Goal: Task Accomplishment & Management: Use online tool/utility

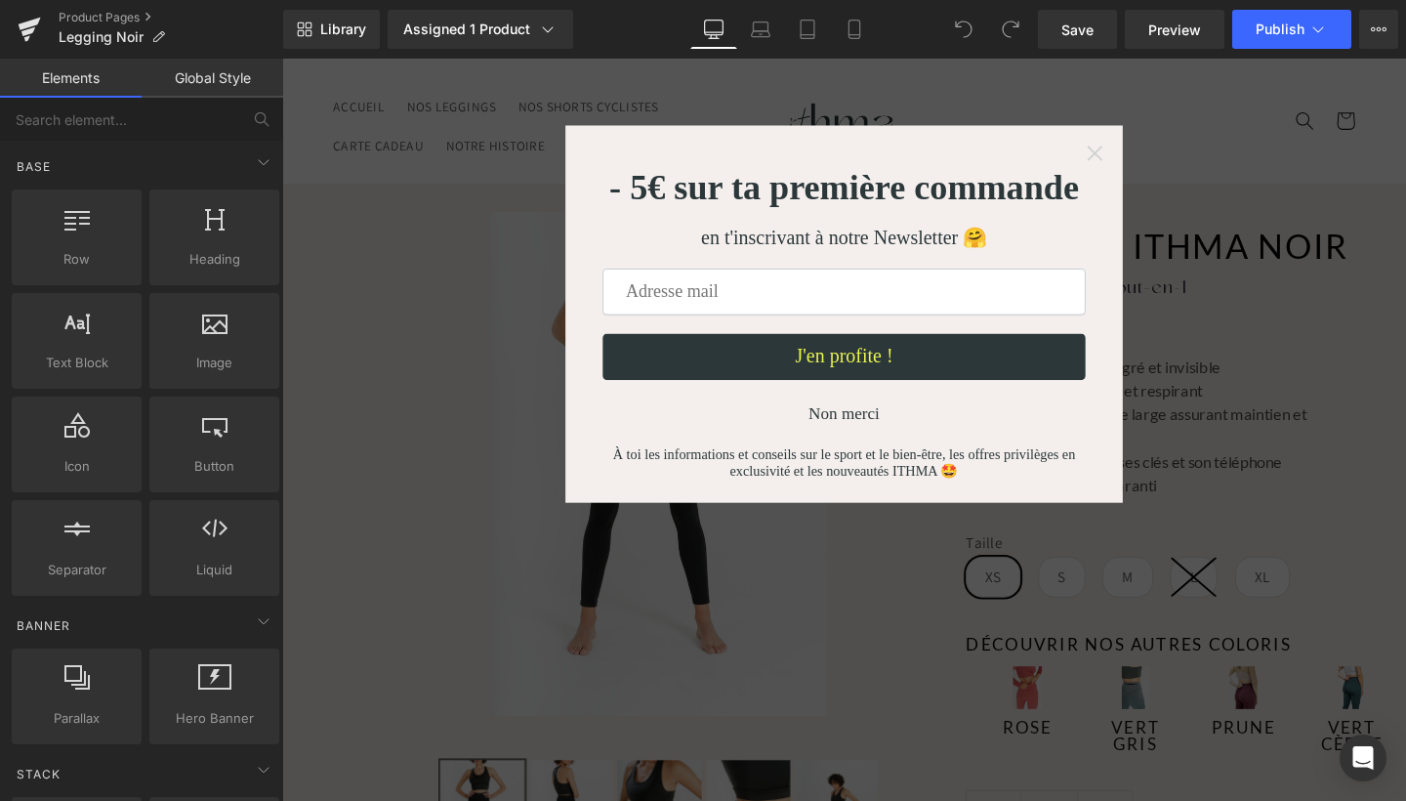
click at [1132, 151] on icon "Close widget" at bounding box center [1137, 158] width 20 height 20
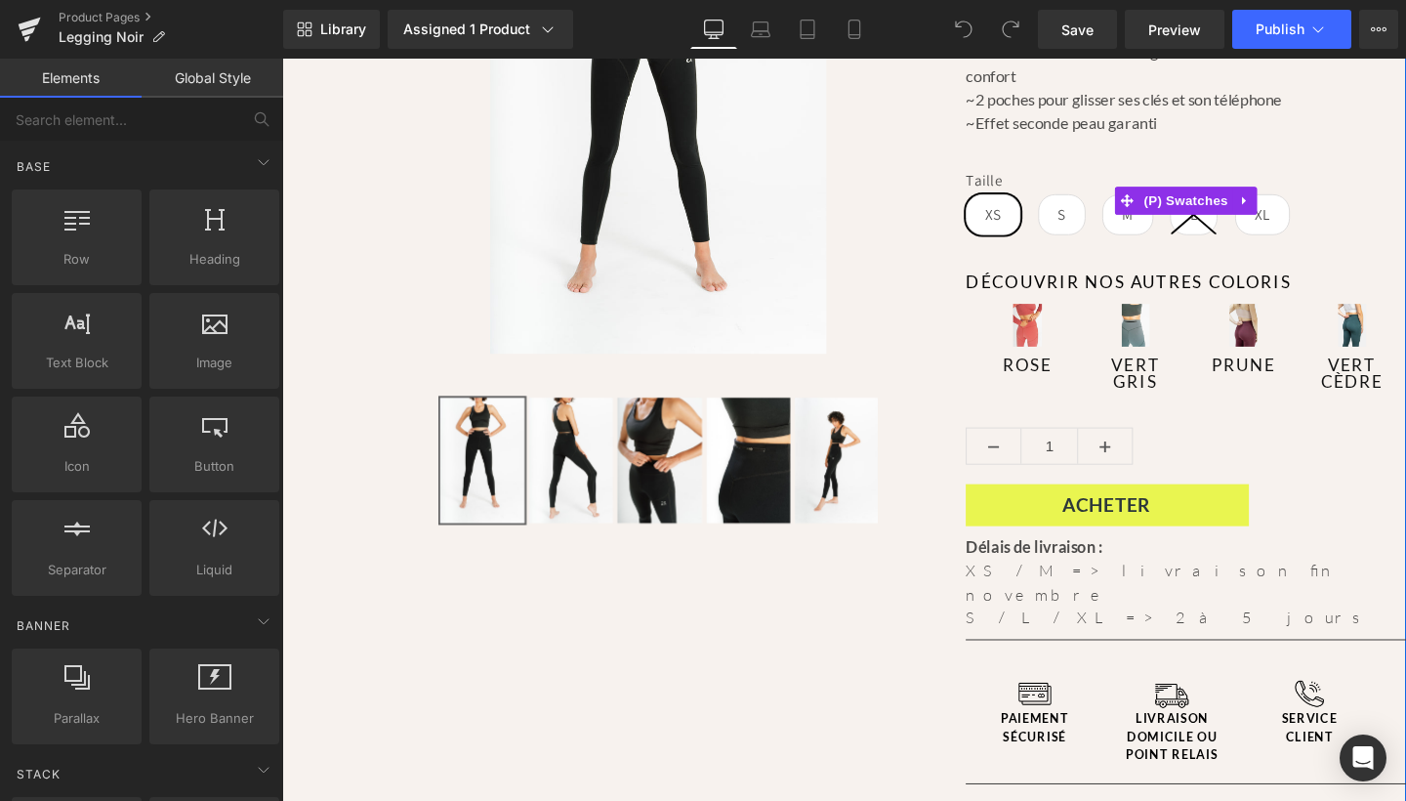
scroll to position [384, 0]
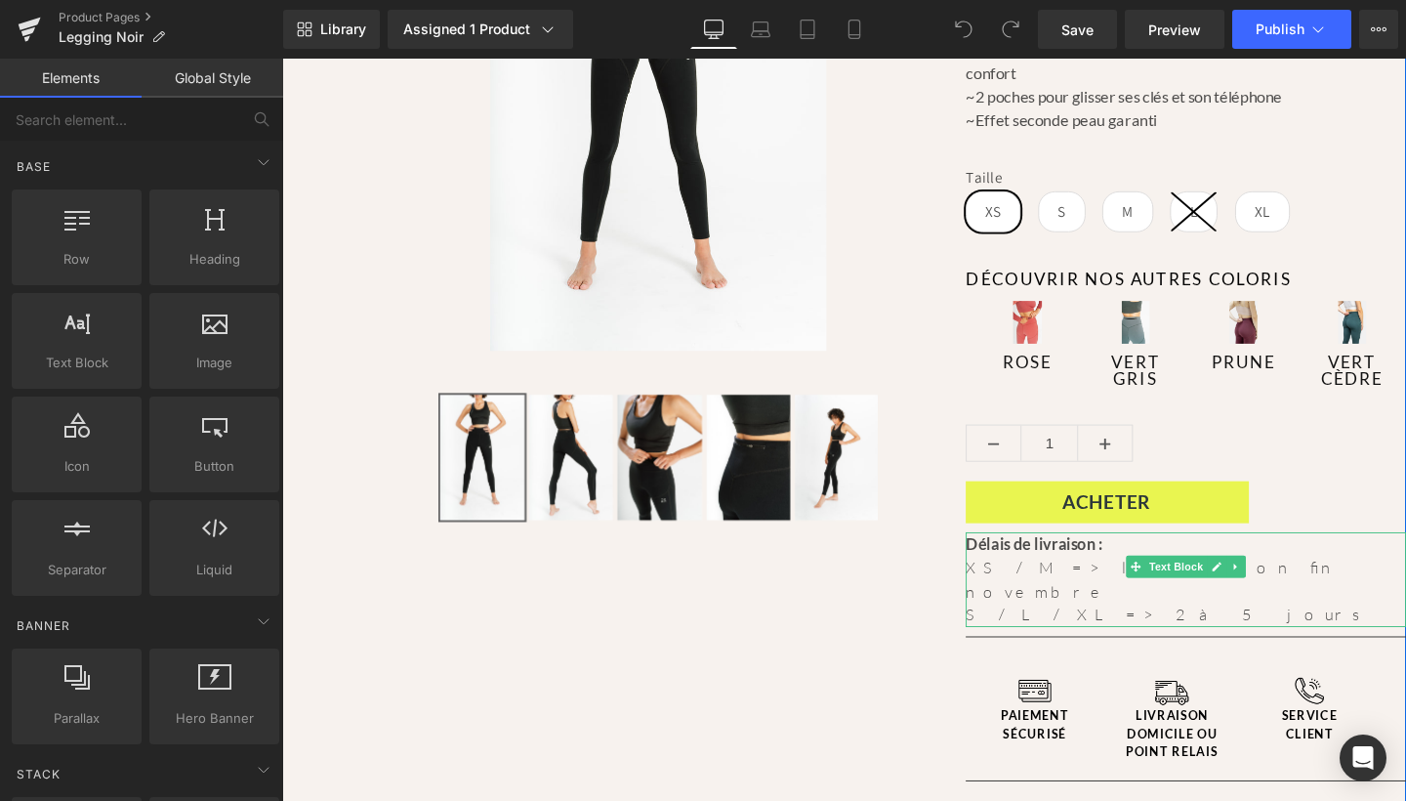
click at [1044, 631] on div "S / L / XL => 2 à 5 jours" at bounding box center [1232, 643] width 463 height 25
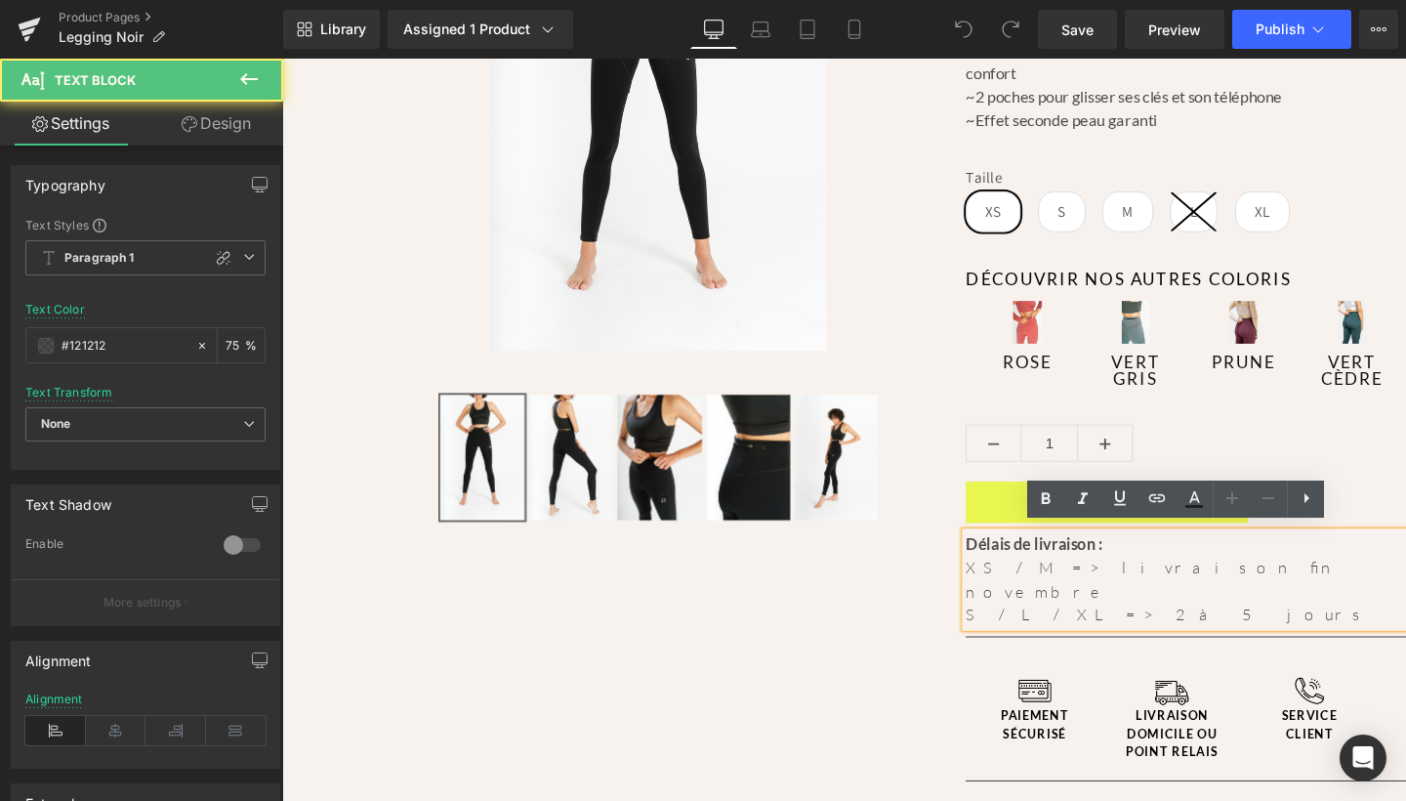
click at [1028, 585] on div "XS / M => livraison fin novembre" at bounding box center [1232, 606] width 463 height 50
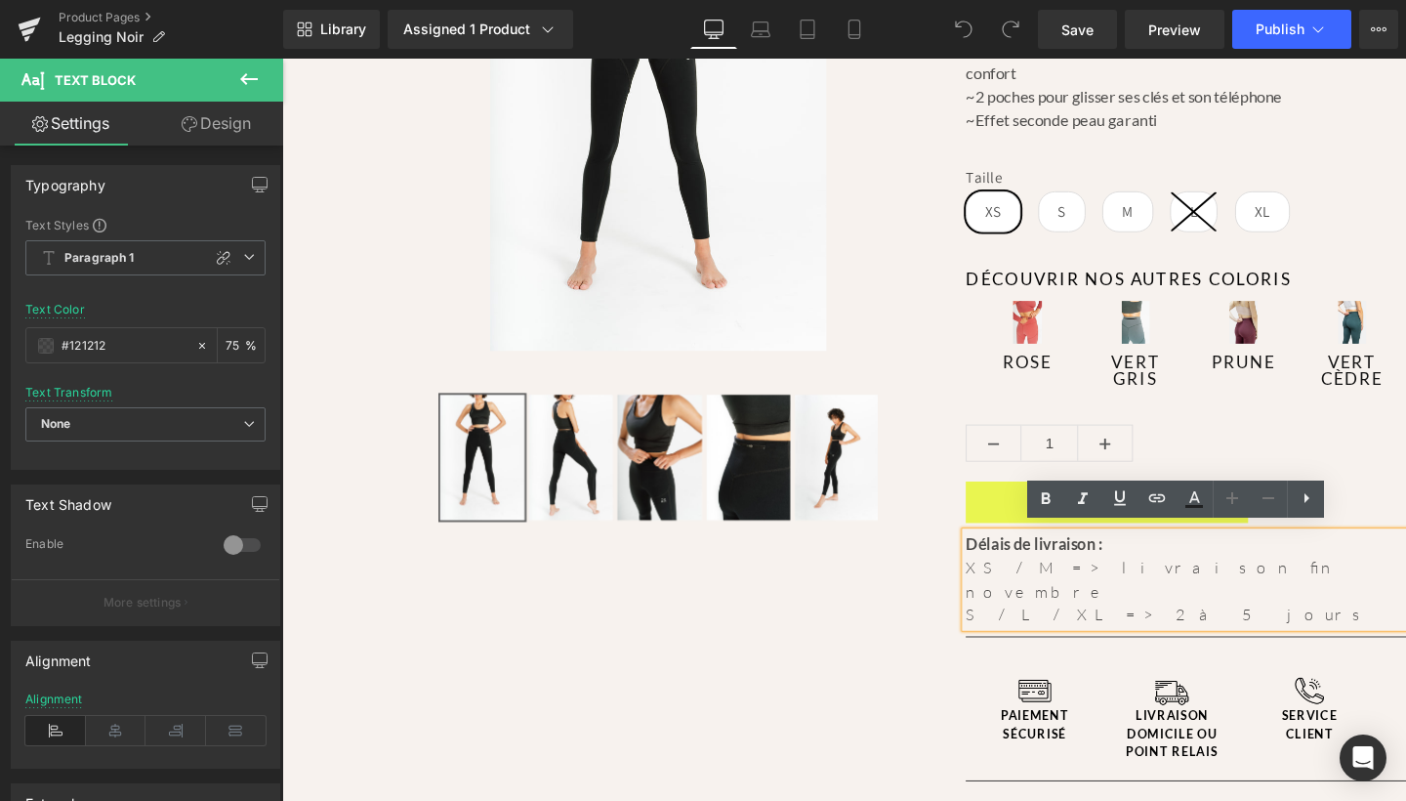
click at [1047, 581] on div "XS / M => livraison fin novembre" at bounding box center [1232, 606] width 463 height 50
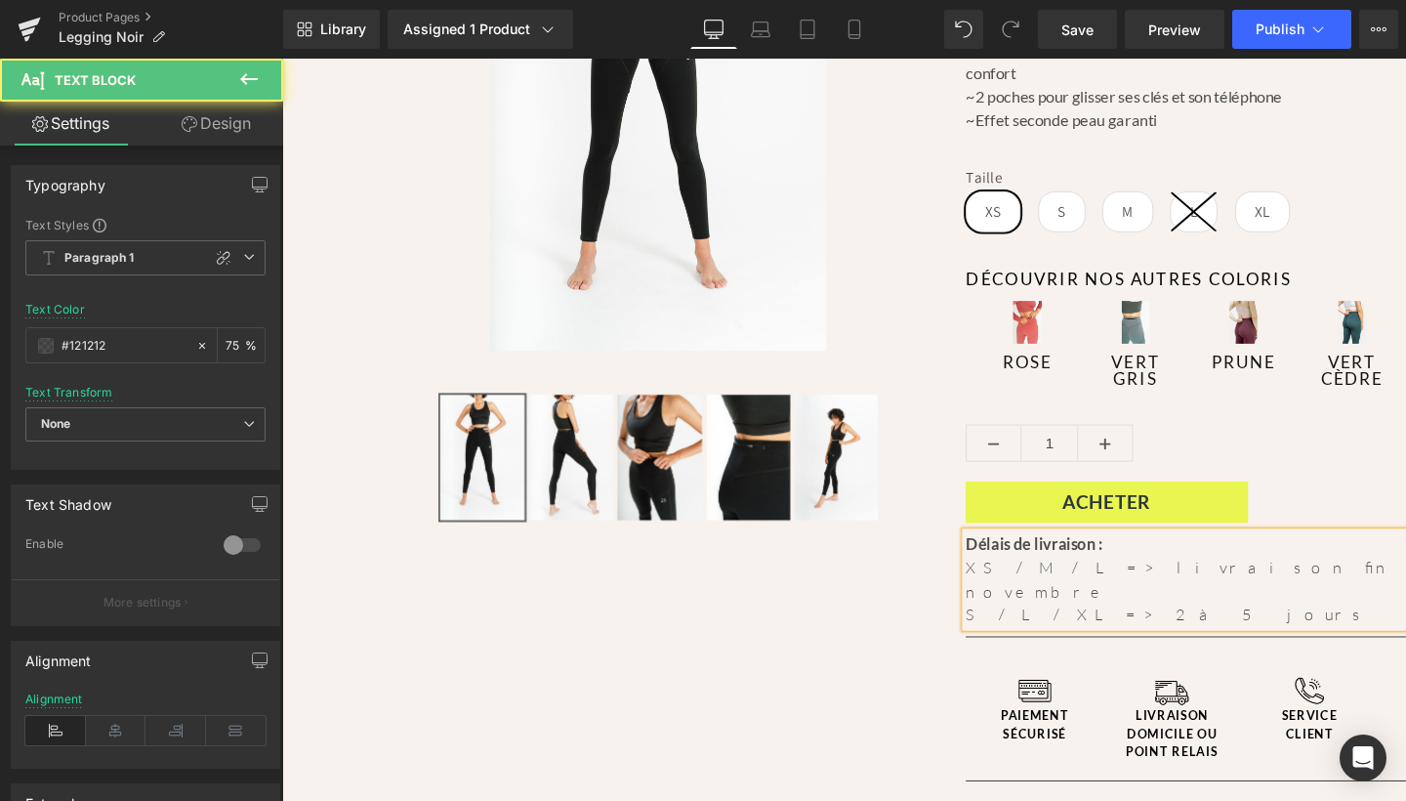
click at [1030, 631] on div "S / L / XL => 2 à 5 jours" at bounding box center [1232, 643] width 463 height 25
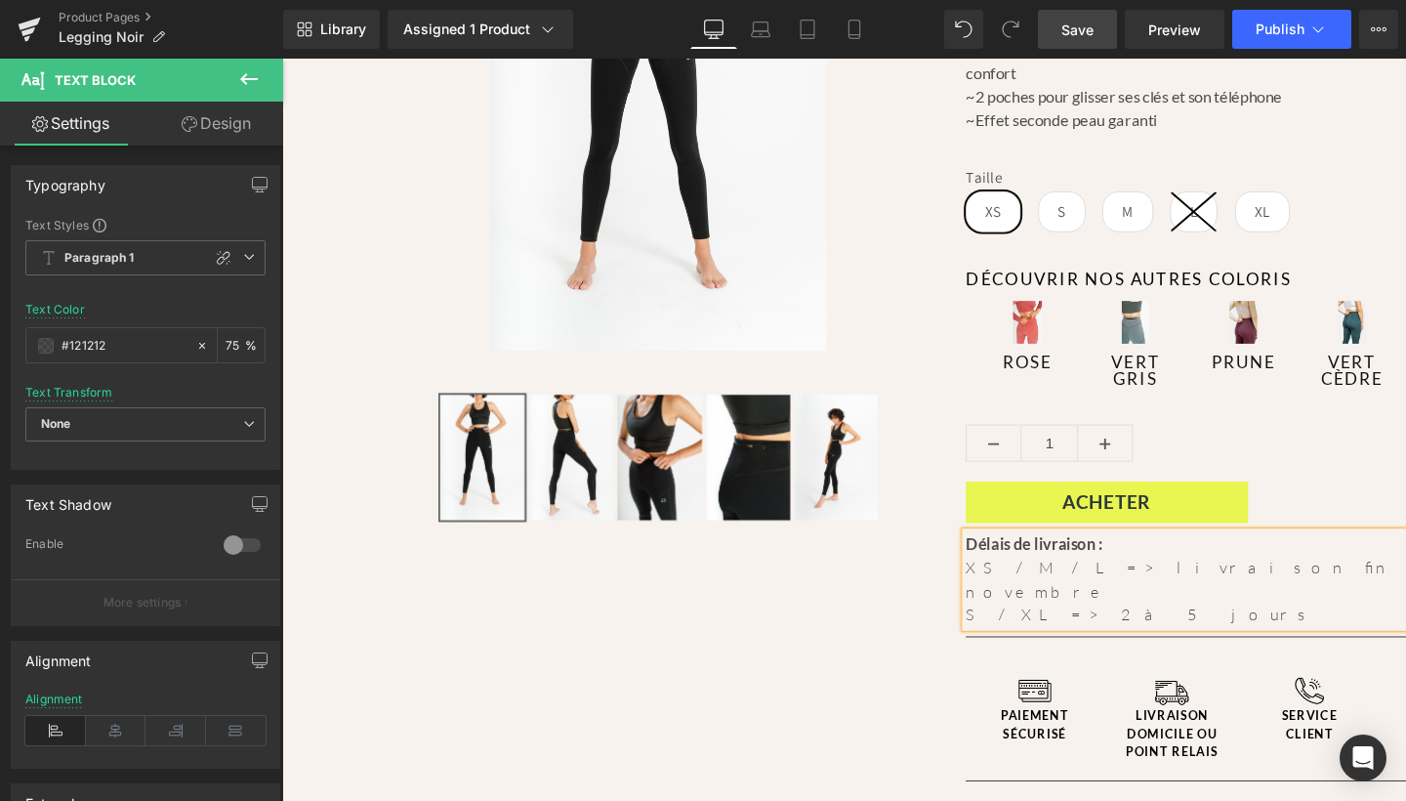
click at [1080, 33] on span "Save" at bounding box center [1077, 30] width 32 height 21
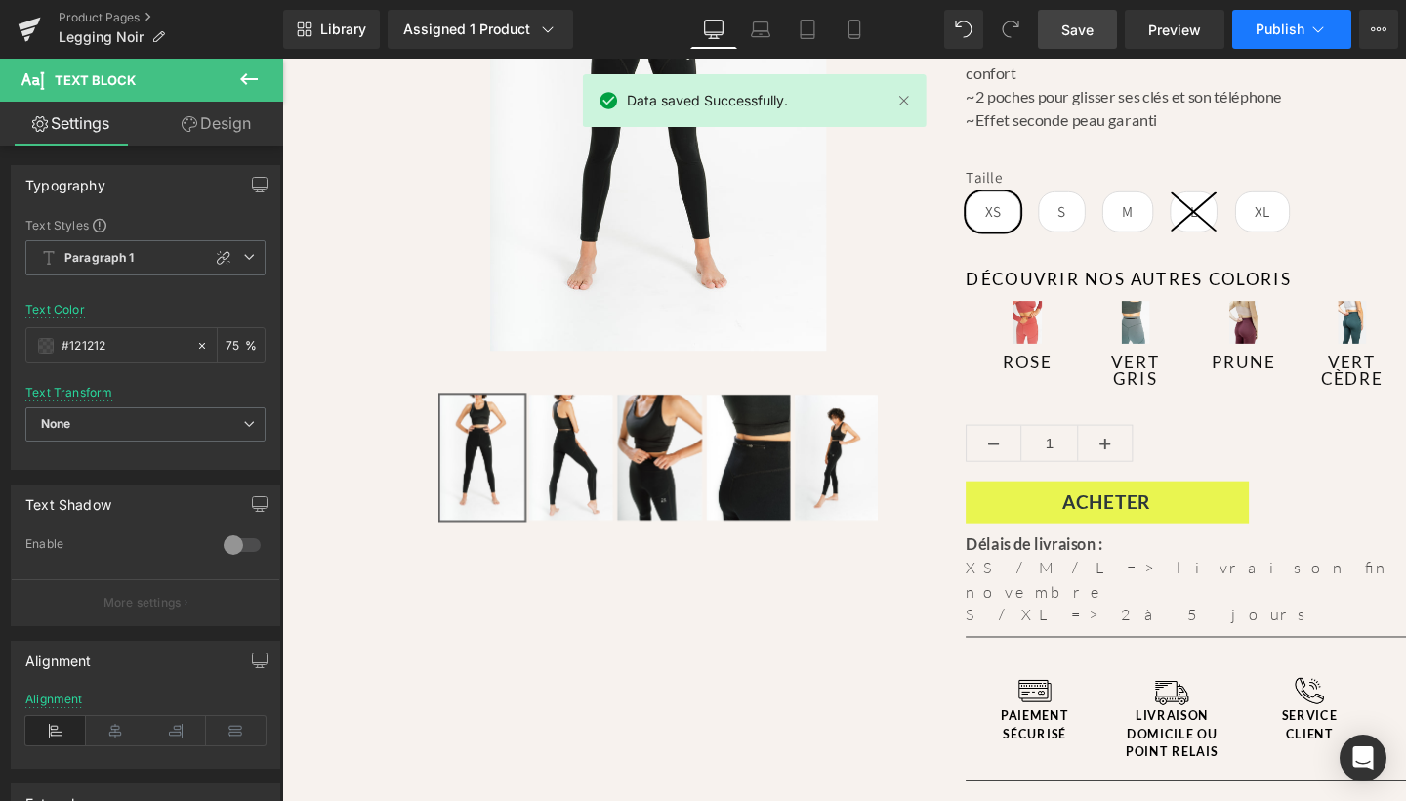
click at [1281, 27] on span "Publish" at bounding box center [1280, 29] width 49 height 16
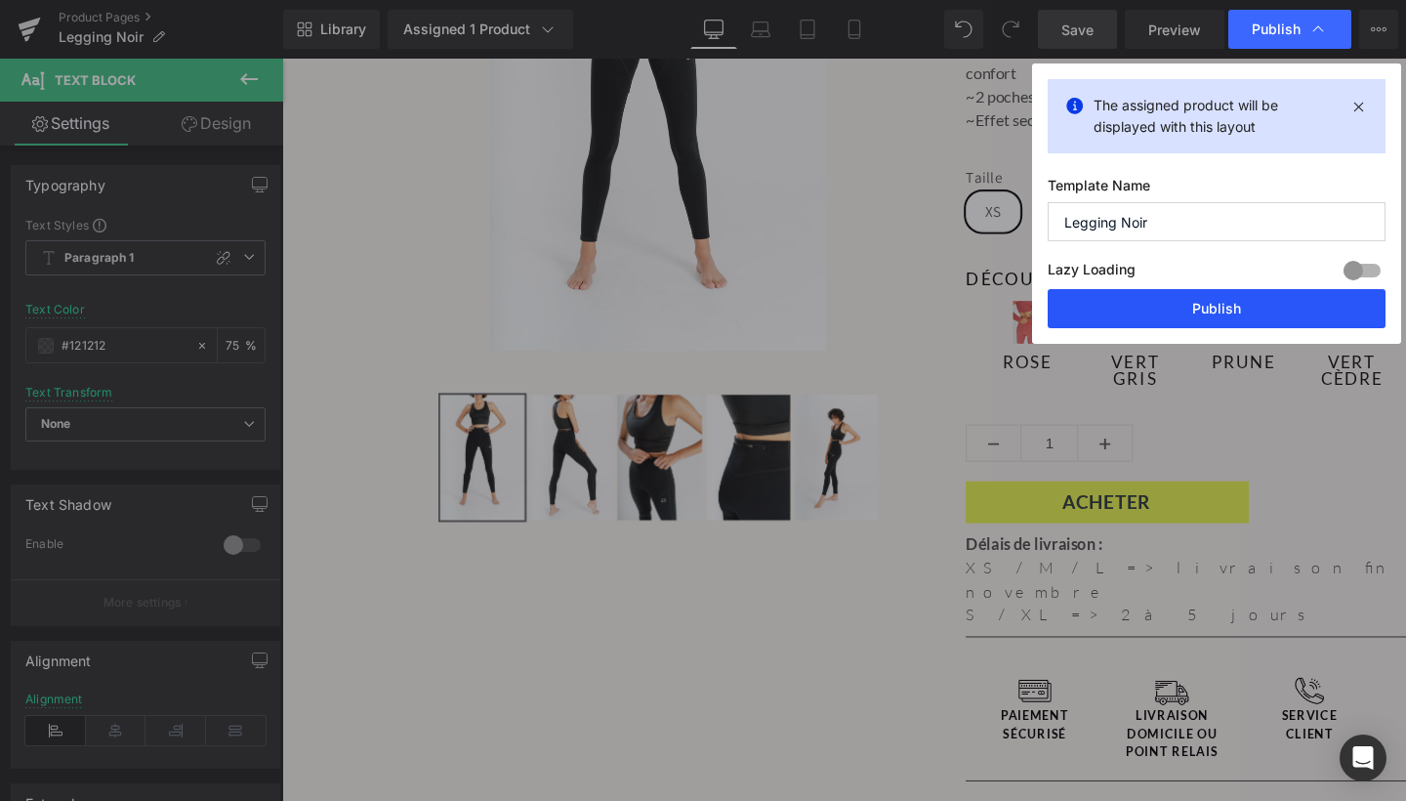
click at [1228, 300] on button "Publish" at bounding box center [1217, 308] width 338 height 39
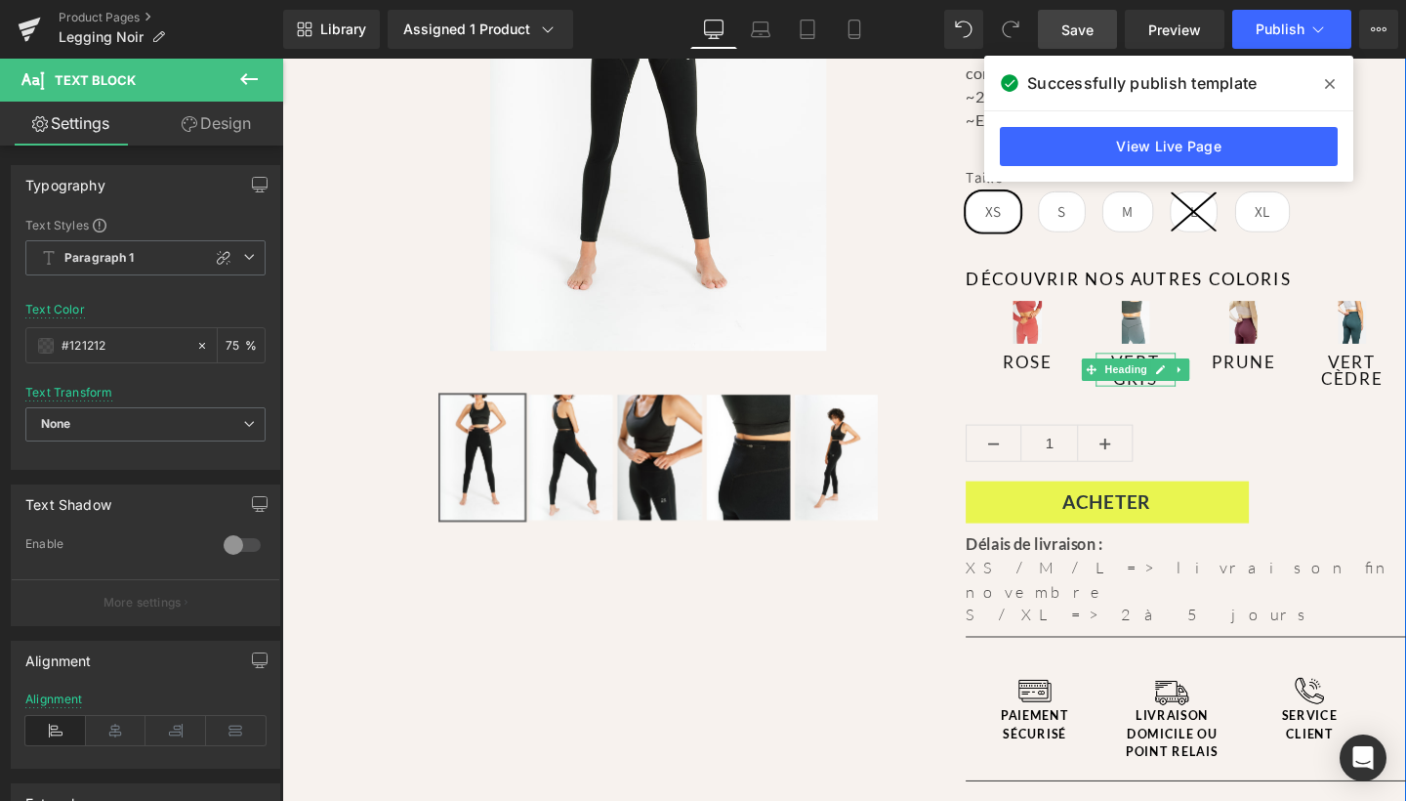
click at [1335, 86] on span at bounding box center [1329, 83] width 31 height 31
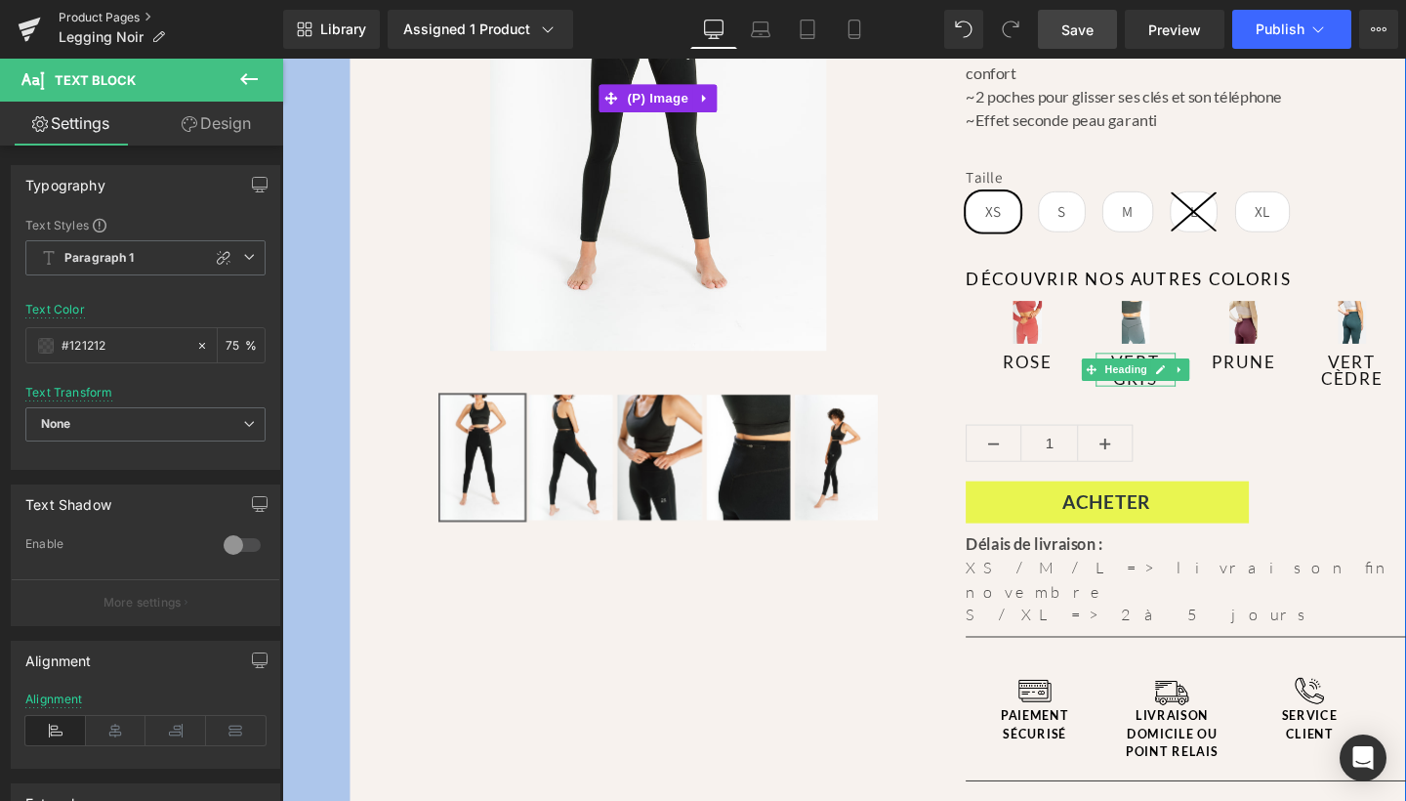
click at [60, 14] on link "Product Pages" at bounding box center [171, 18] width 225 height 16
